Goal: Task Accomplishment & Management: Manage account settings

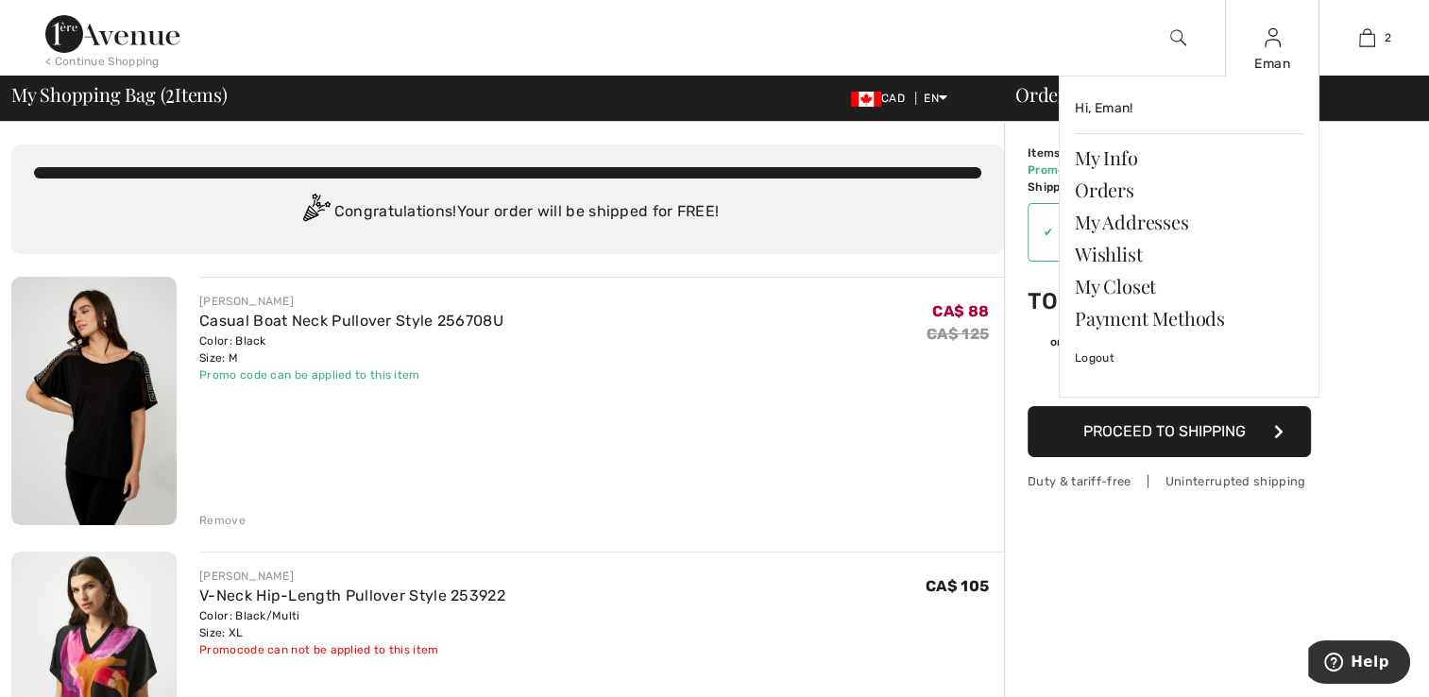
click at [1254, 44] on div "Eman Hi, Eman! My Info Orders My Addresses Wishlist My Closet Payment Methods L…" at bounding box center [1272, 38] width 94 height 76
click at [1265, 74] on div "Eman Hi, Eman! My Info Orders My Addresses Wishlist My Closet Payment Methods L…" at bounding box center [1272, 38] width 94 height 76
click at [1270, 59] on div "Eman" at bounding box center [1272, 64] width 93 height 20
click at [1112, 252] on link "Wishlist" at bounding box center [1189, 254] width 229 height 32
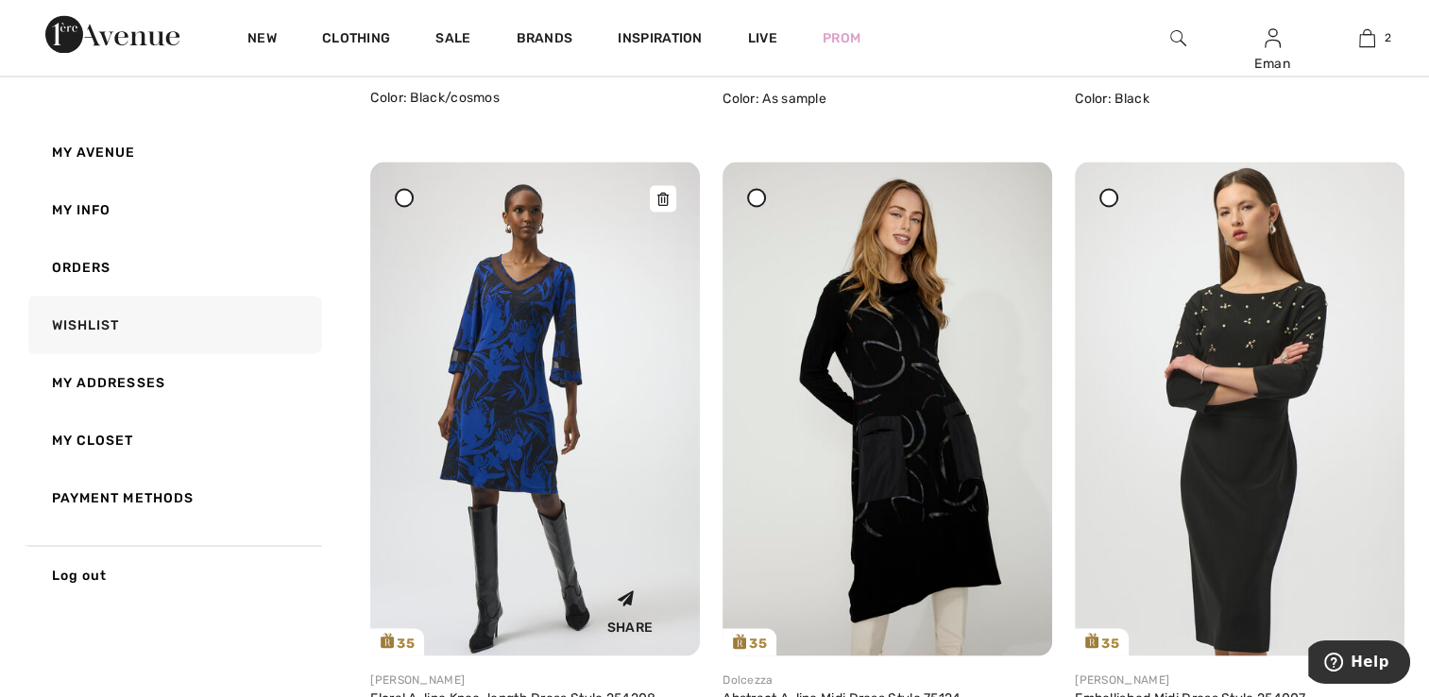
scroll to position [3589, 0]
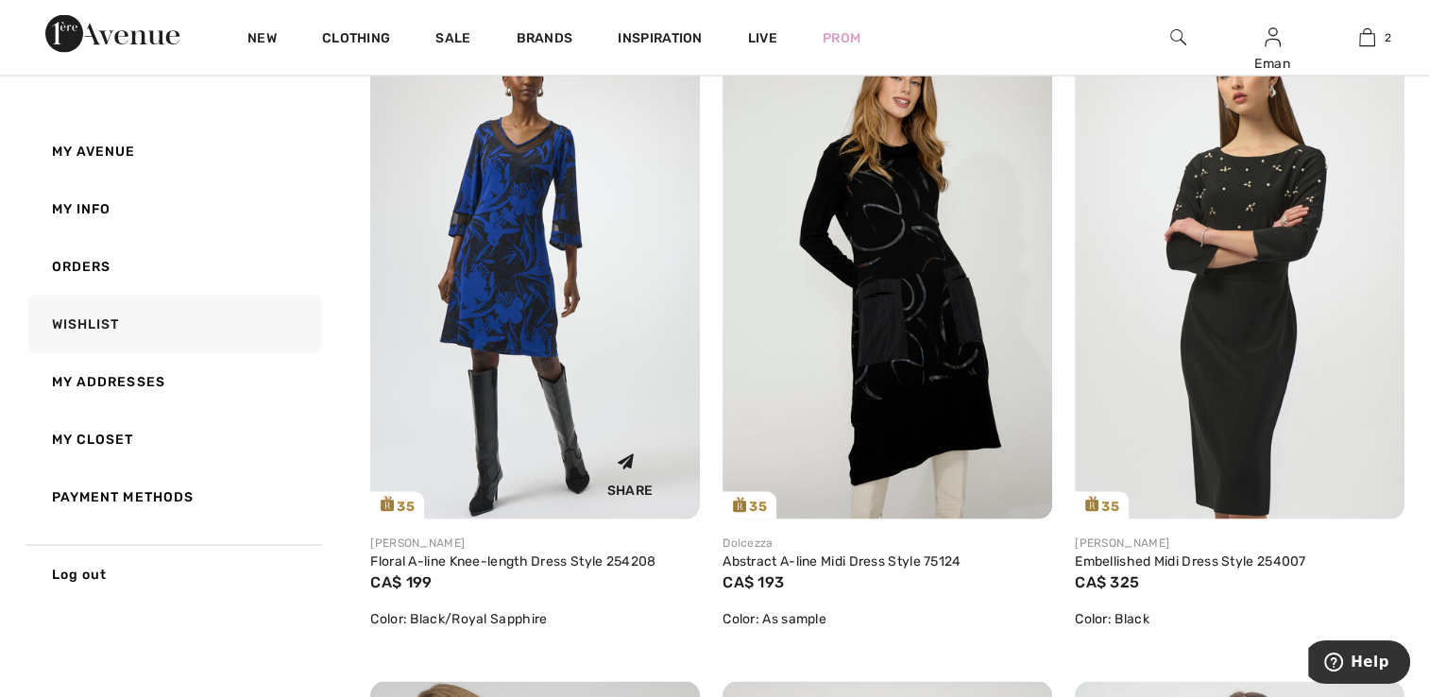
click at [575, 387] on img at bounding box center [535, 272] width 330 height 494
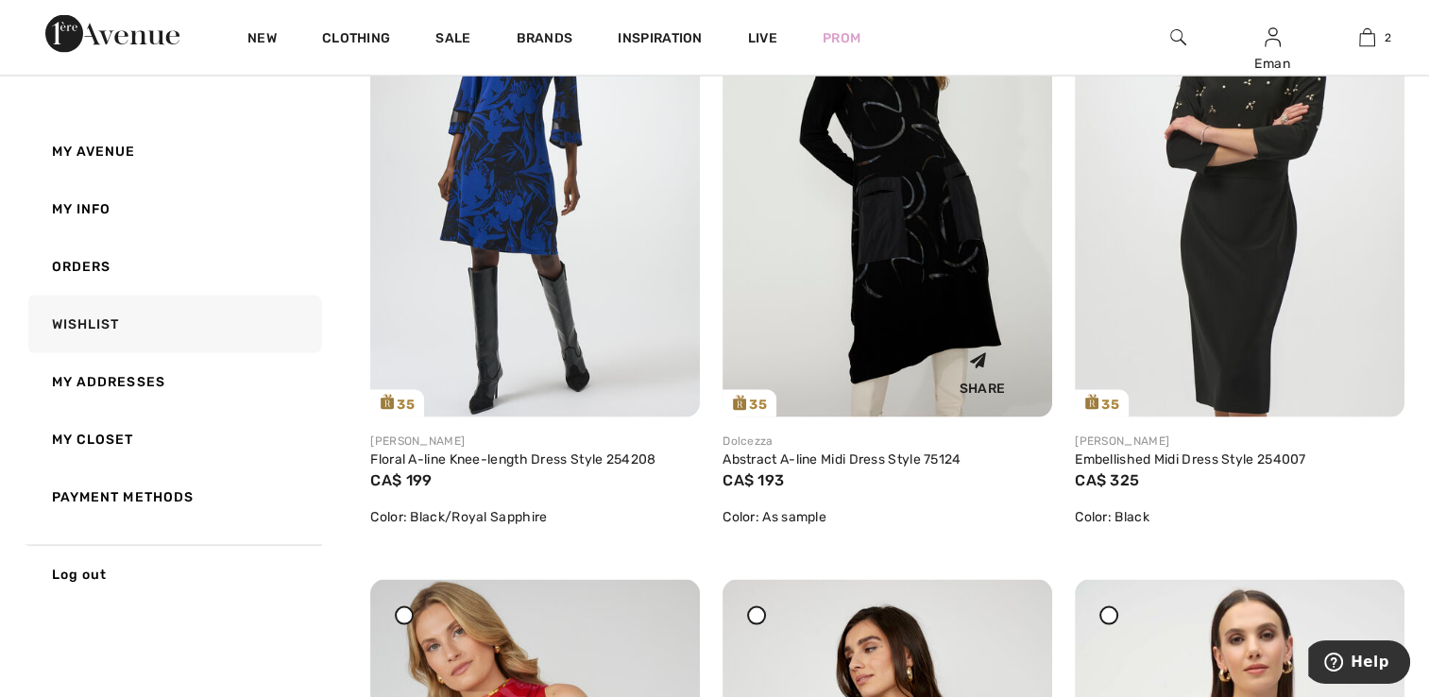
scroll to position [3683, 0]
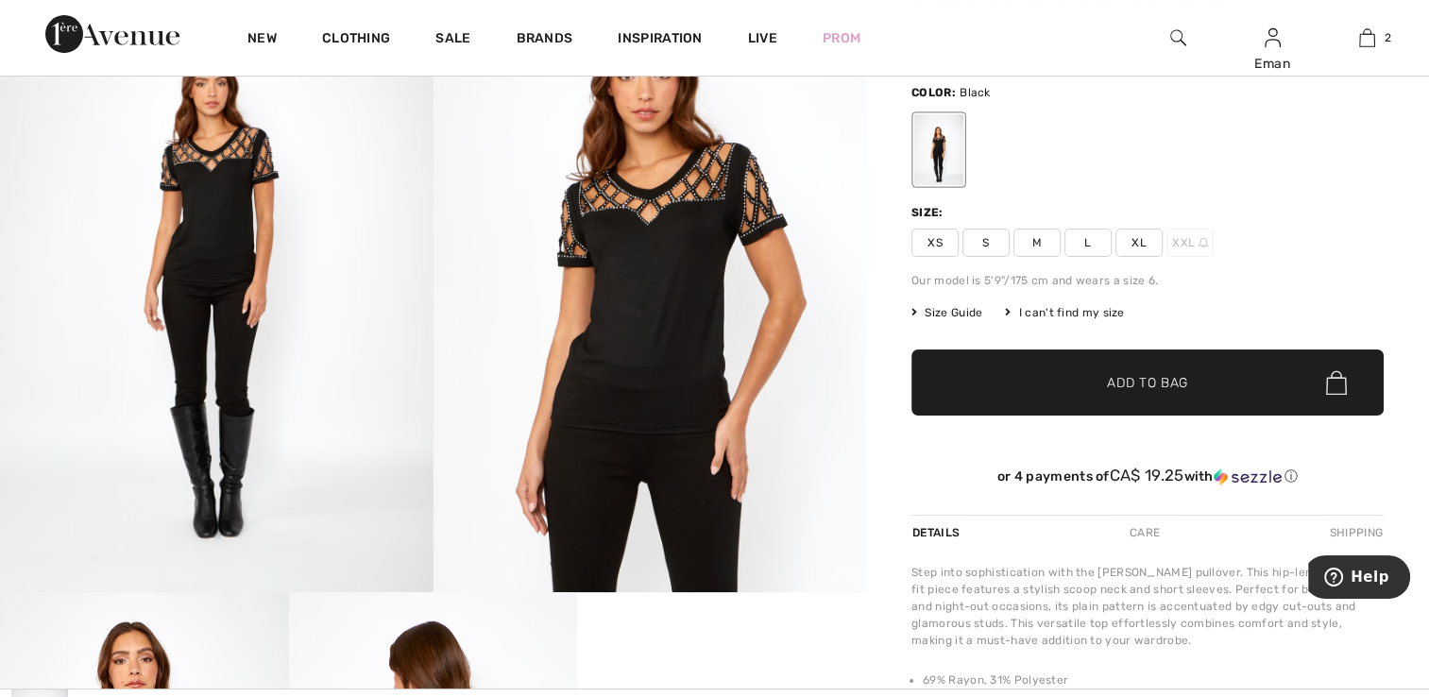
scroll to position [94, 0]
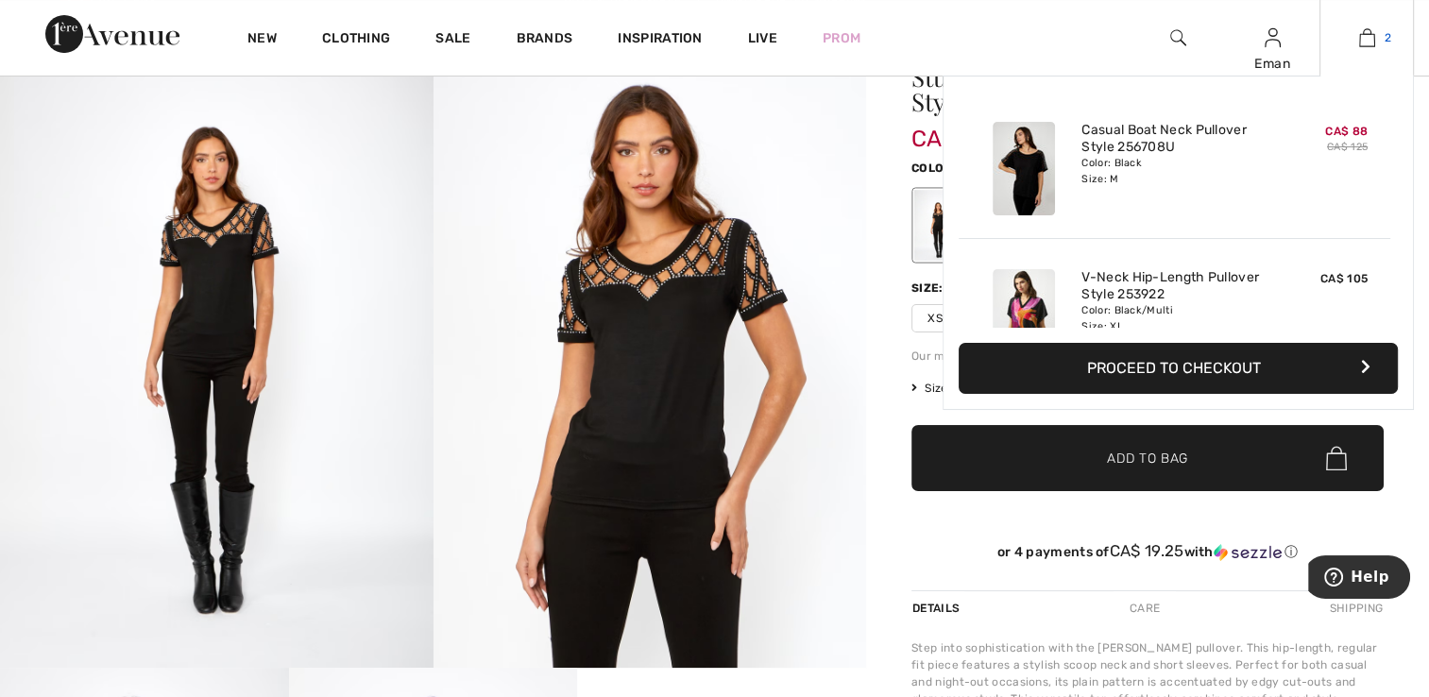
click at [1384, 35] on span "2" at bounding box center [1387, 37] width 7 height 17
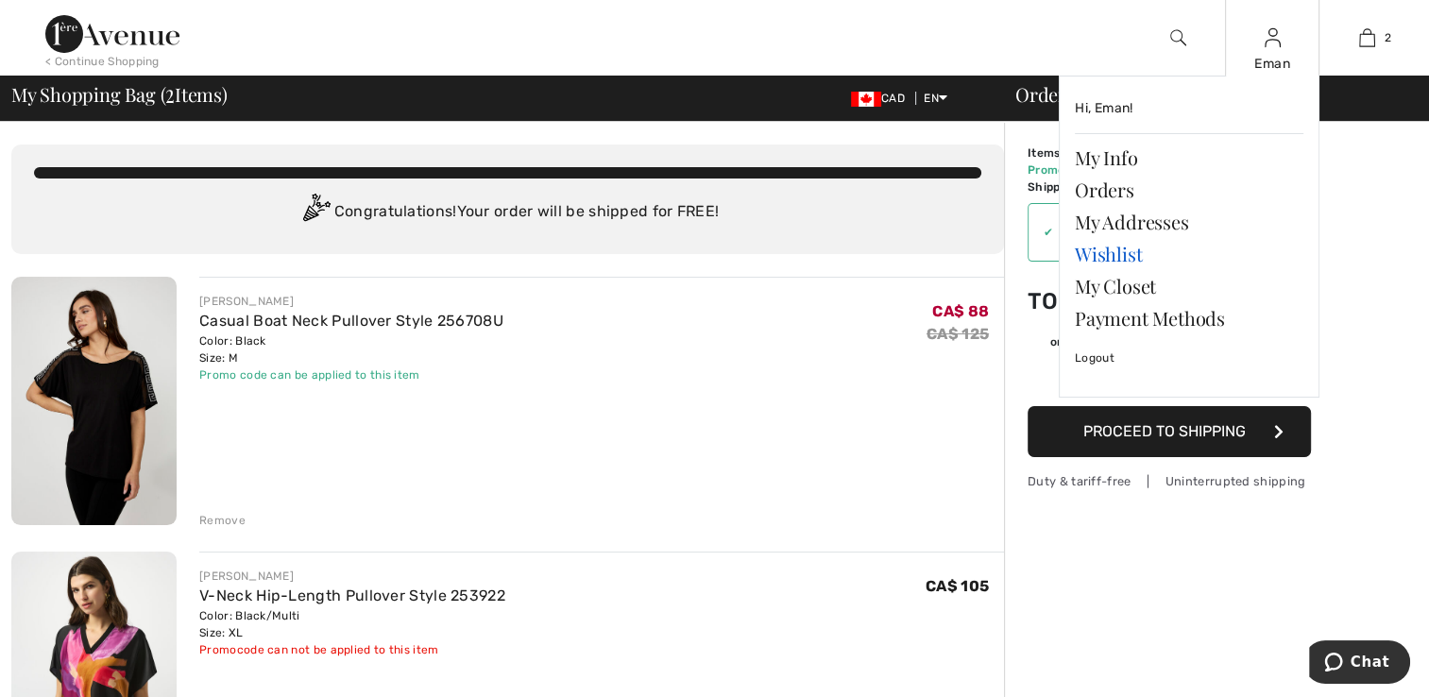
click at [1117, 258] on link "Wishlist" at bounding box center [1189, 254] width 229 height 32
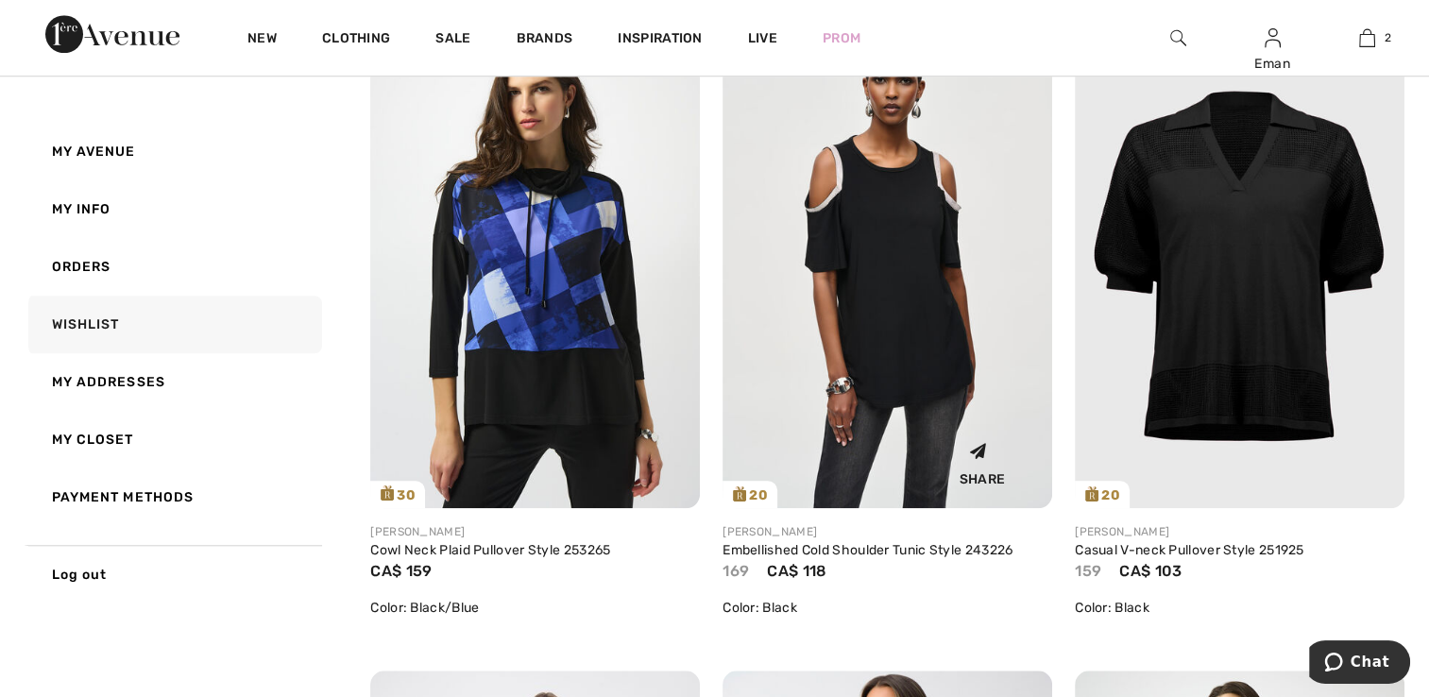
scroll to position [1700, 0]
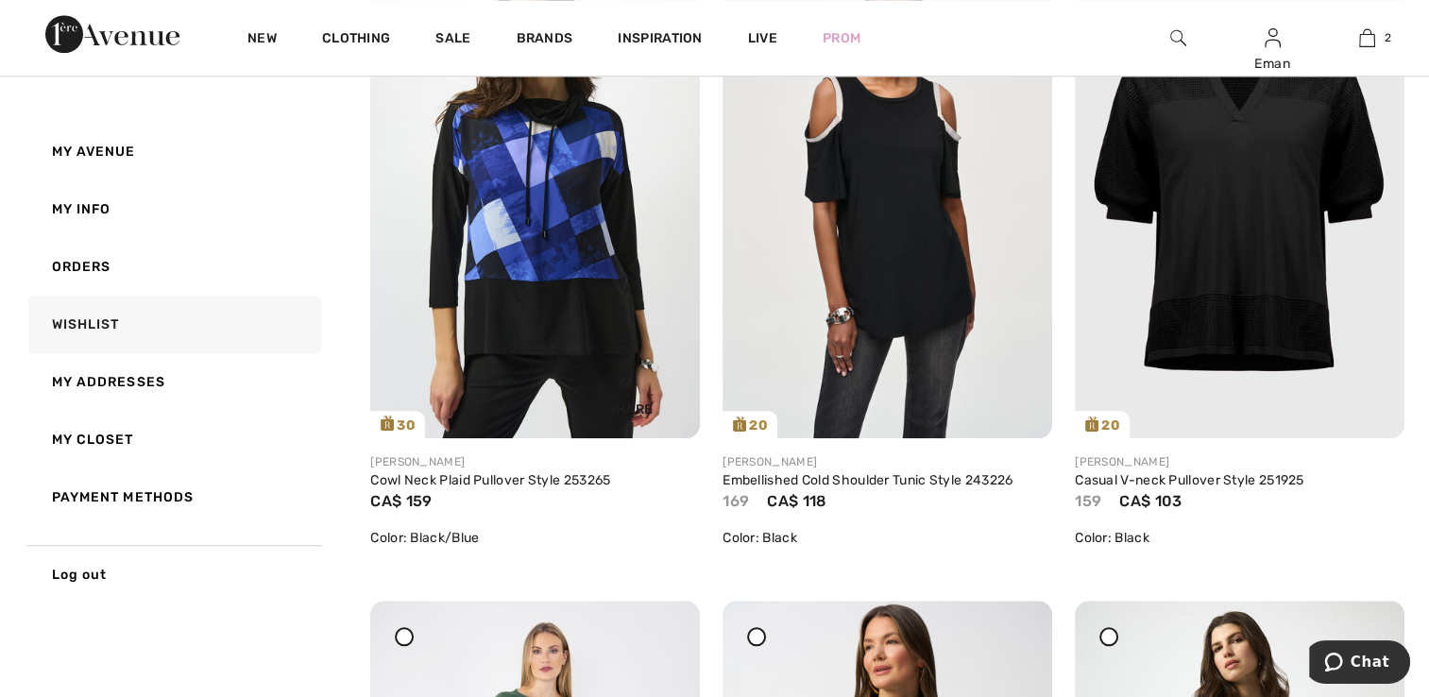
click at [552, 273] on img at bounding box center [535, 191] width 330 height 494
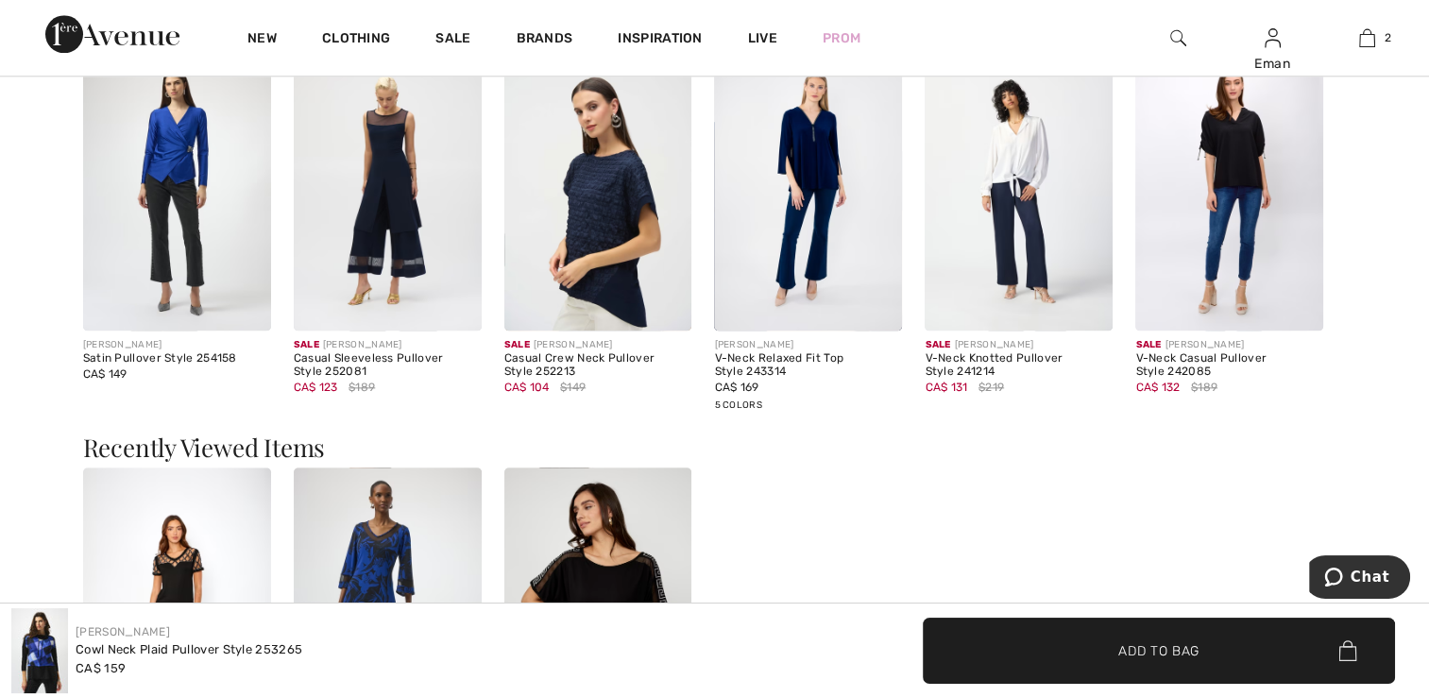
scroll to position [2266, 0]
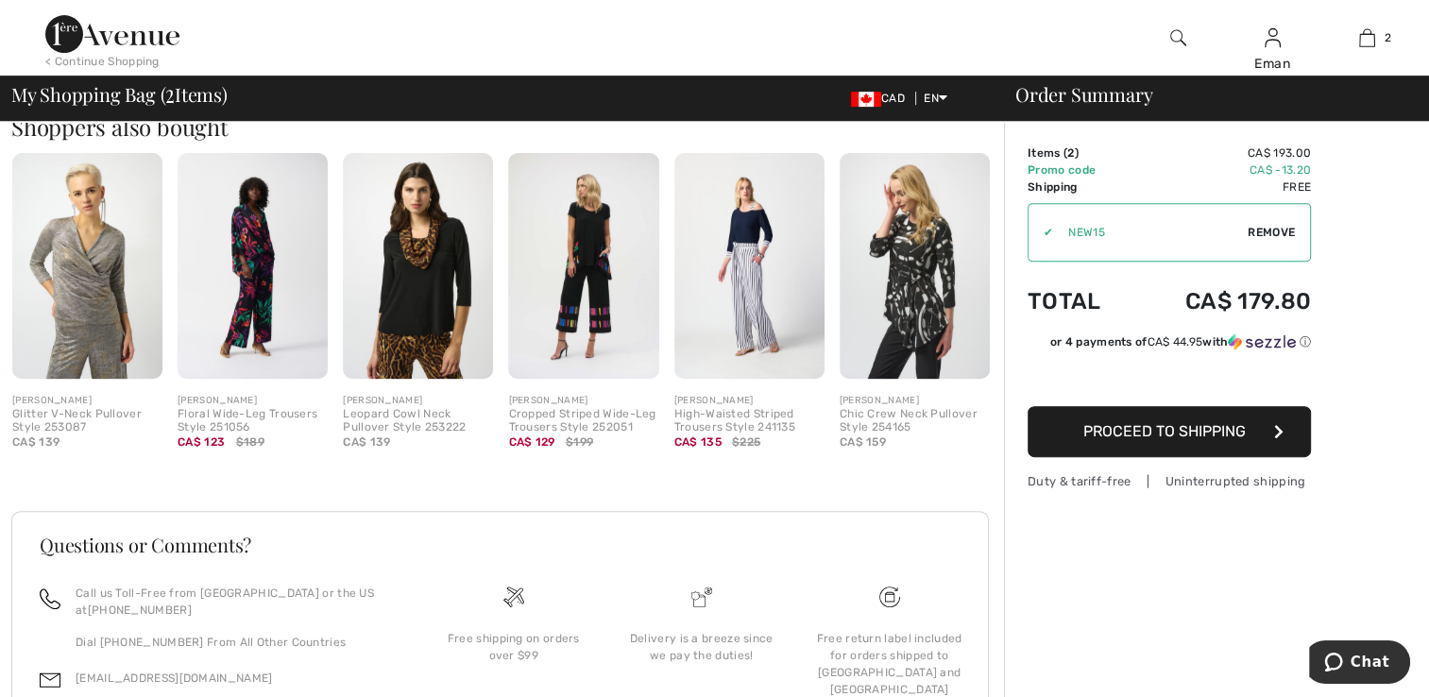
scroll to position [882, 0]
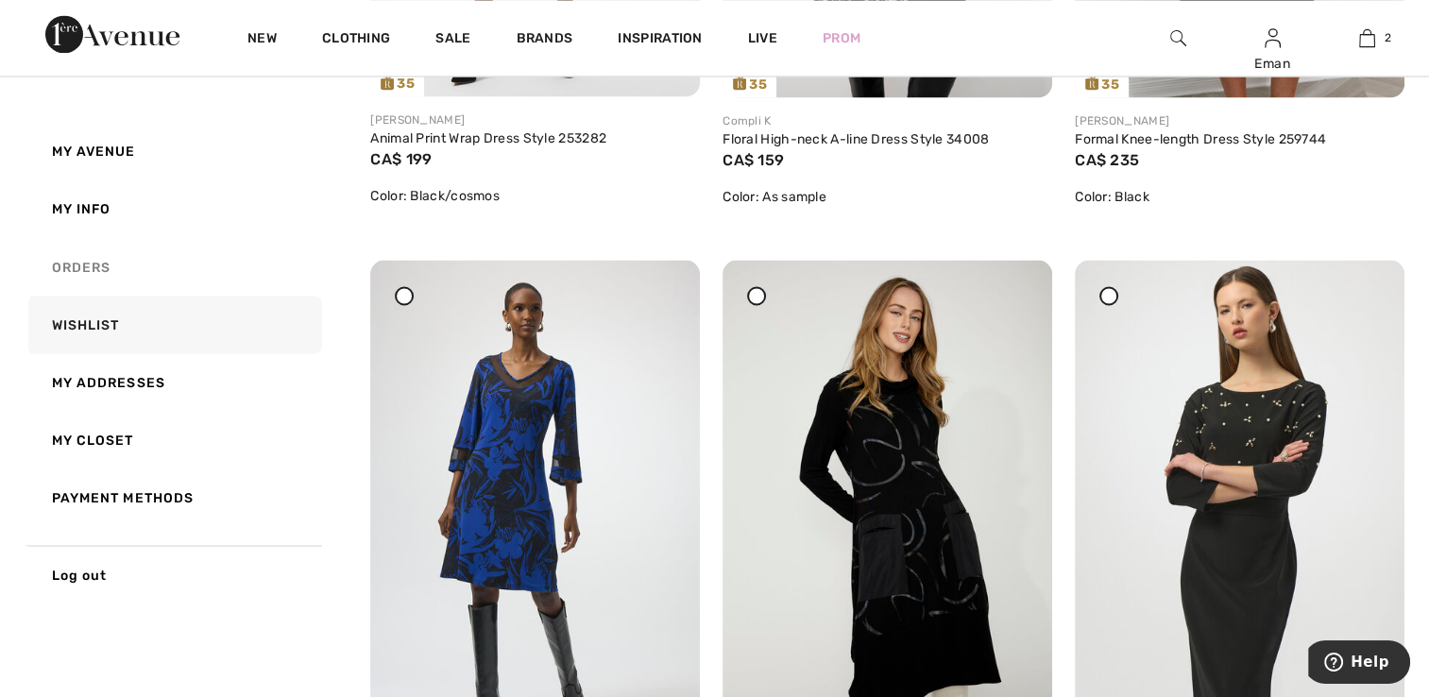
scroll to position [3400, 0]
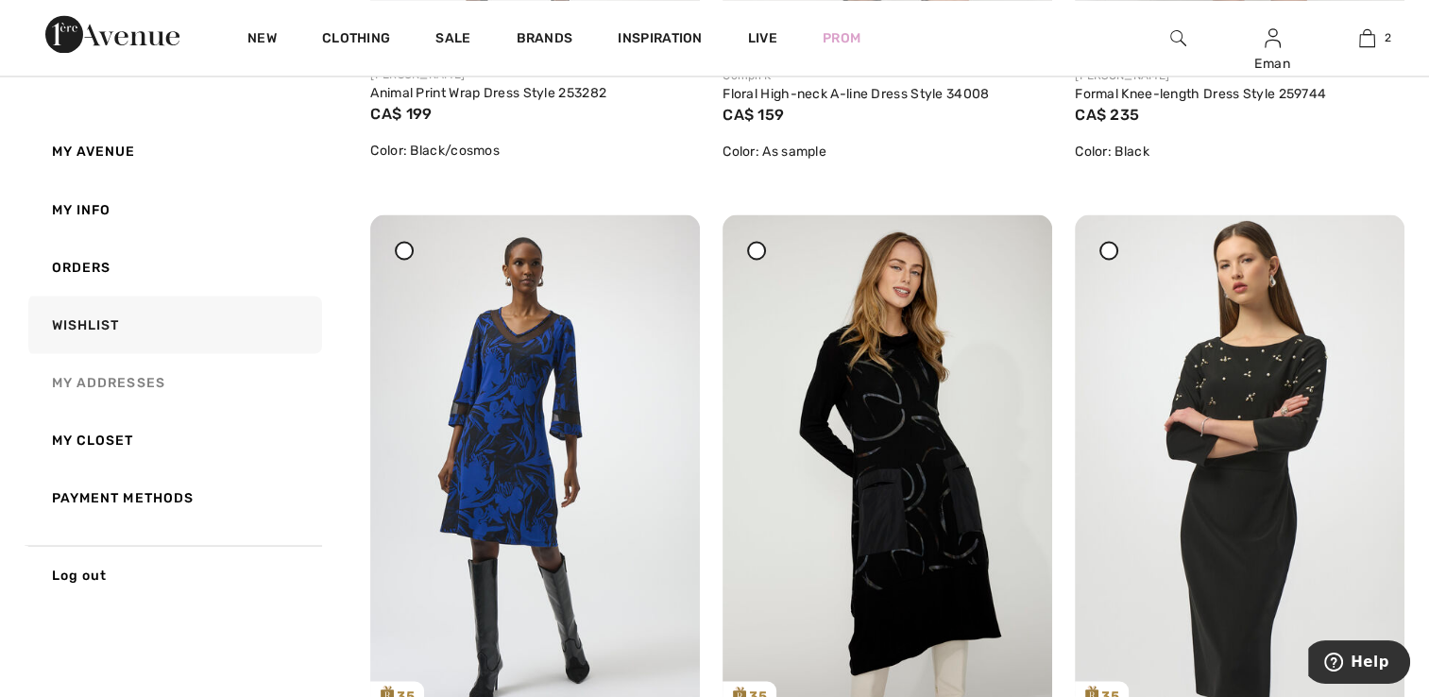
click at [118, 399] on link "My Addresses" at bounding box center [173, 382] width 297 height 58
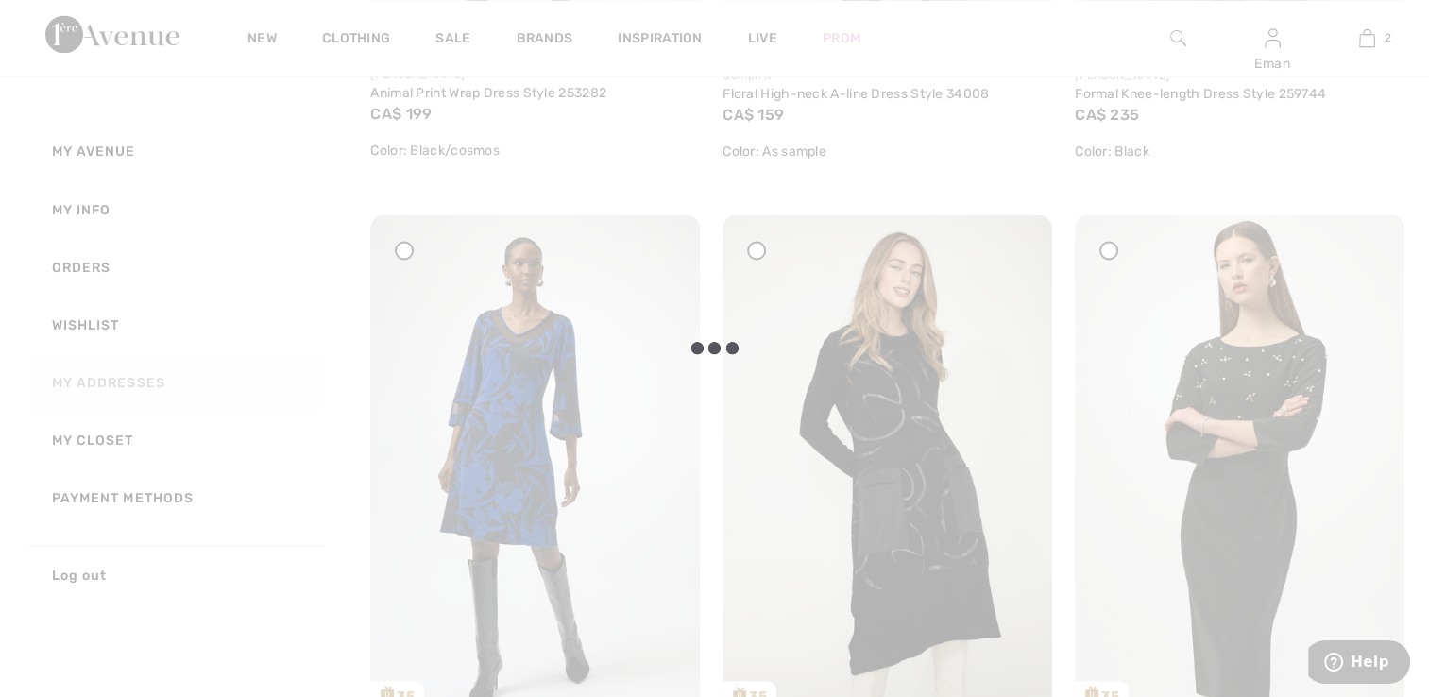
scroll to position [225, 0]
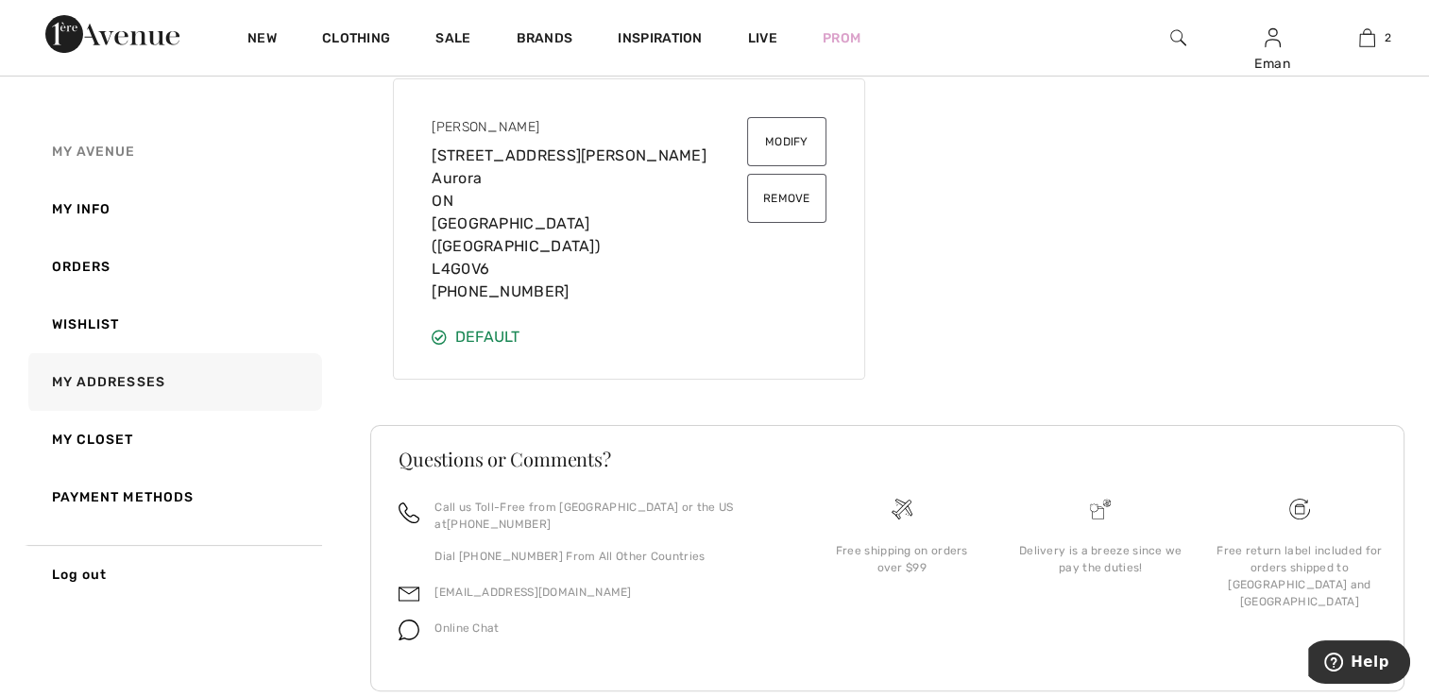
click at [99, 149] on span "My Avenue" at bounding box center [94, 152] width 84 height 16
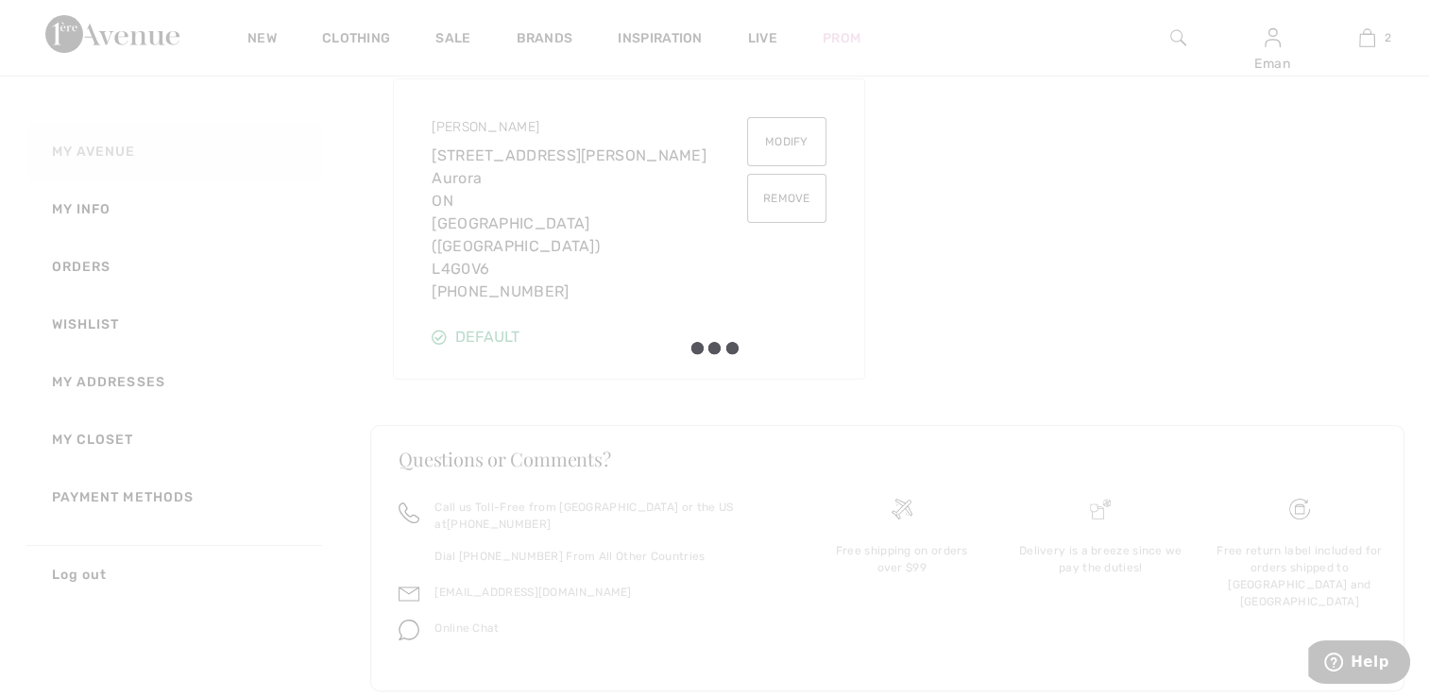
scroll to position [321, 0]
